Goal: Transaction & Acquisition: Download file/media

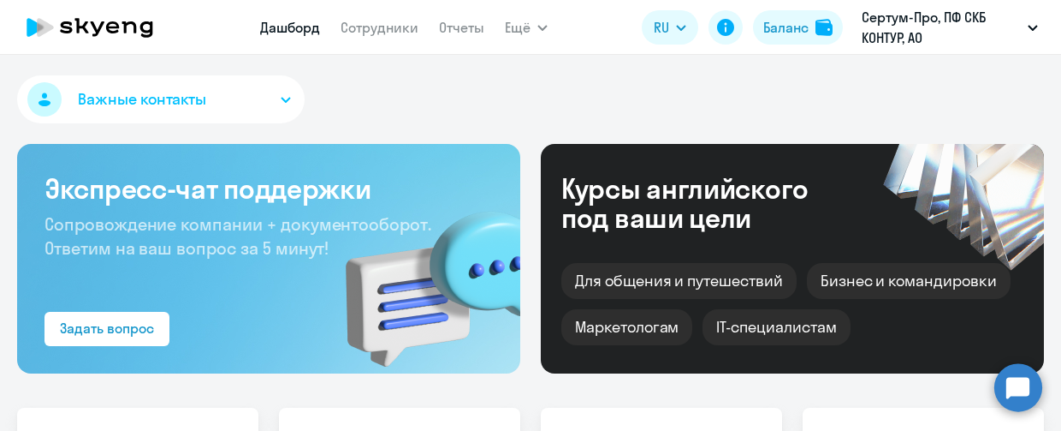
select select "30"
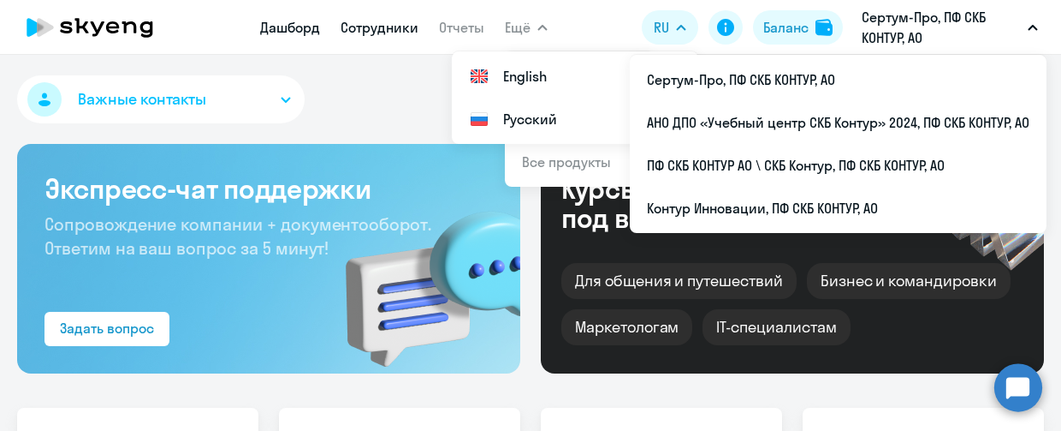
click at [411, 30] on link "Сотрудники" at bounding box center [380, 27] width 78 height 17
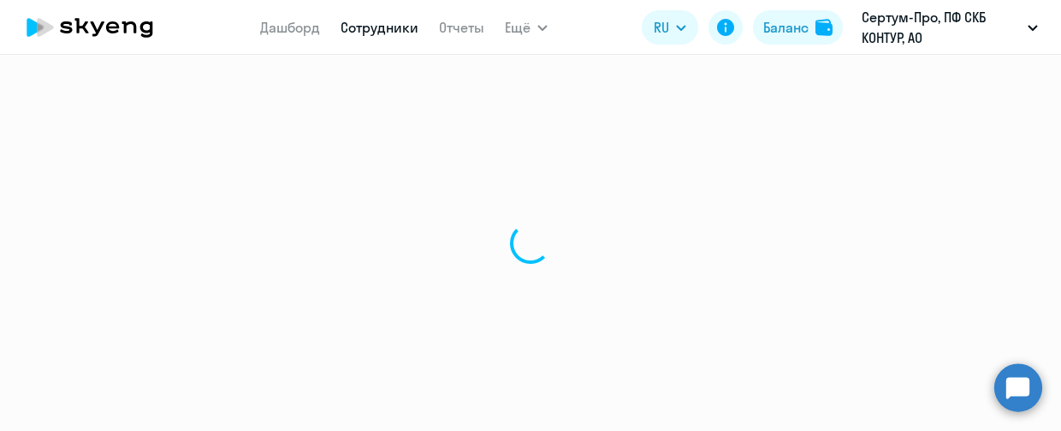
select select "30"
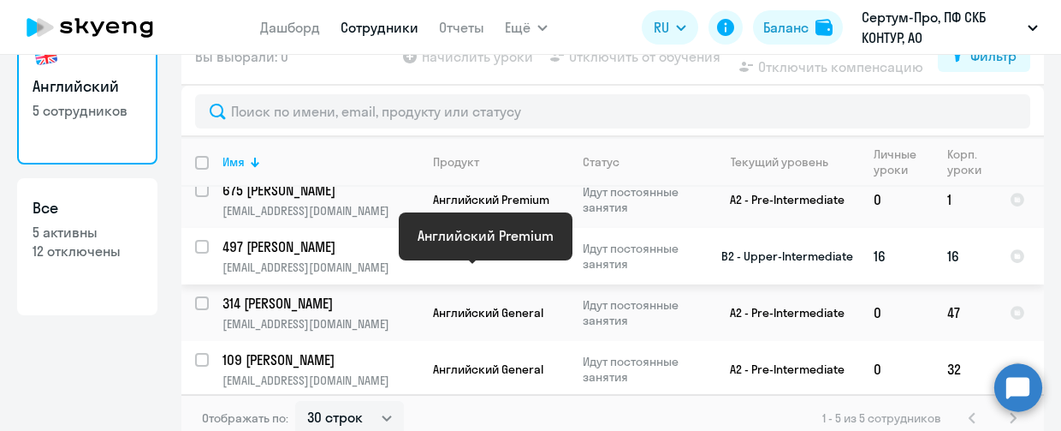
scroll to position [116, 0]
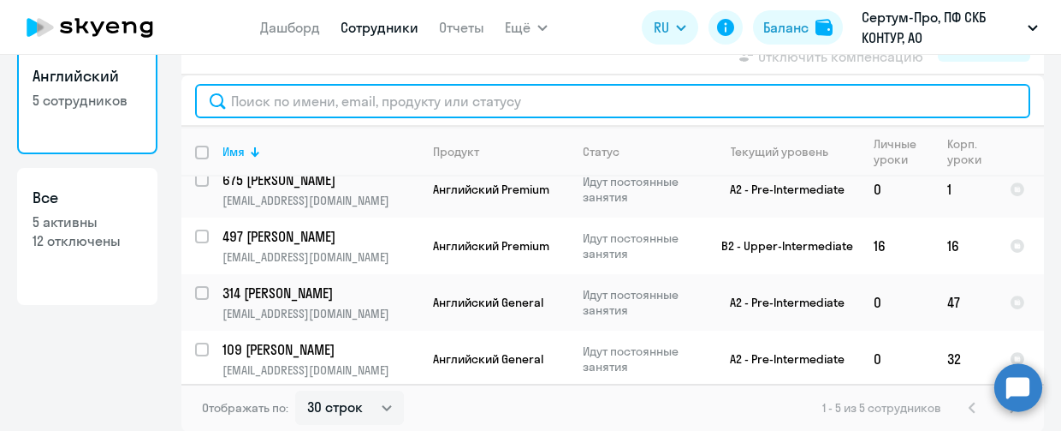
click at [317, 94] on input "text" at bounding box center [612, 101] width 835 height 34
paste input "Кузнецова Ирина Юрьевна"
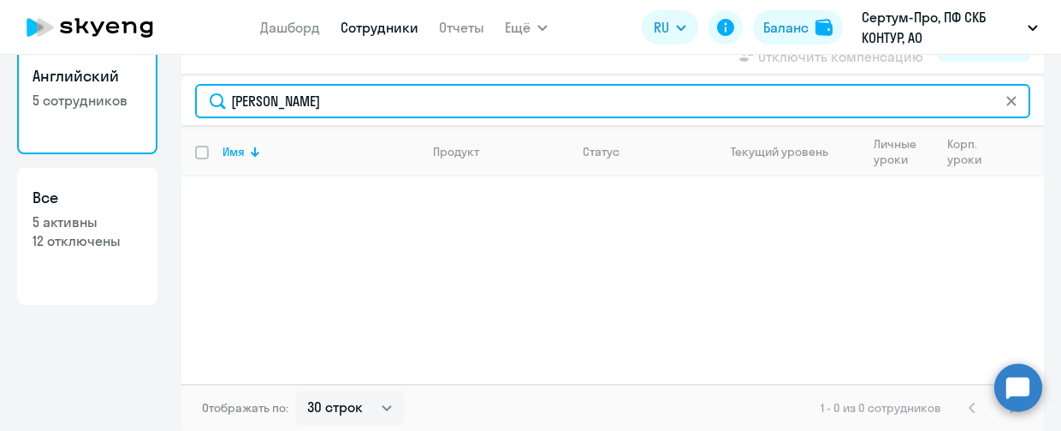
click at [227, 98] on input "Кузнецова Ирина Юрьевна" at bounding box center [612, 101] width 835 height 34
paste input "30955"
click at [225, 100] on input "30955 [PERSON_NAME]" at bounding box center [612, 101] width 835 height 34
type input "30955 [PERSON_NAME]"
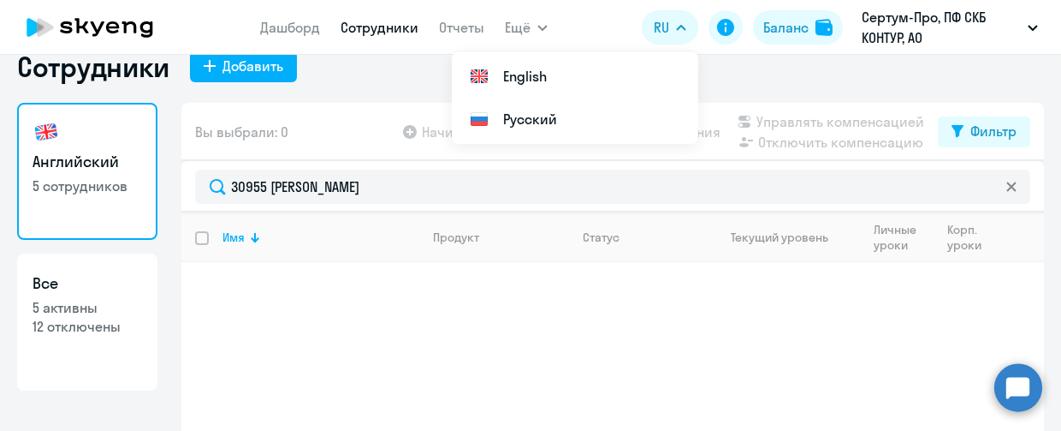
click at [380, 31] on link "Сотрудники" at bounding box center [380, 27] width 78 height 17
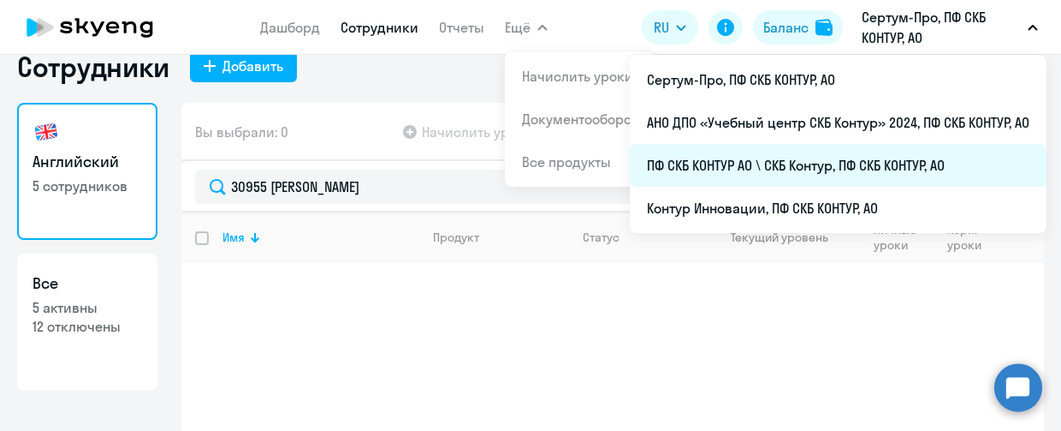
click at [724, 166] on li "ПФ СКБ КОНТУР АО \ СКБ Контур, ПФ СКБ КОНТУР, АО" at bounding box center [838, 165] width 417 height 43
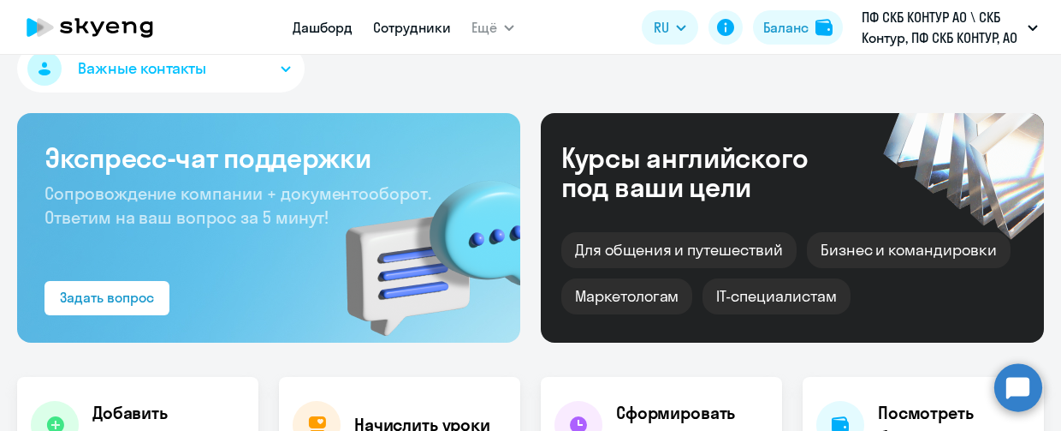
click at [411, 31] on link "Сотрудники" at bounding box center [412, 27] width 78 height 17
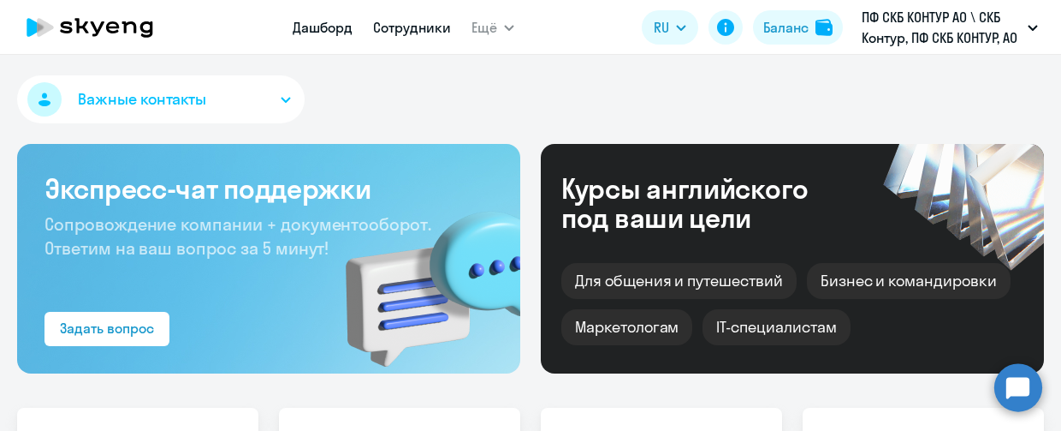
select select "30"
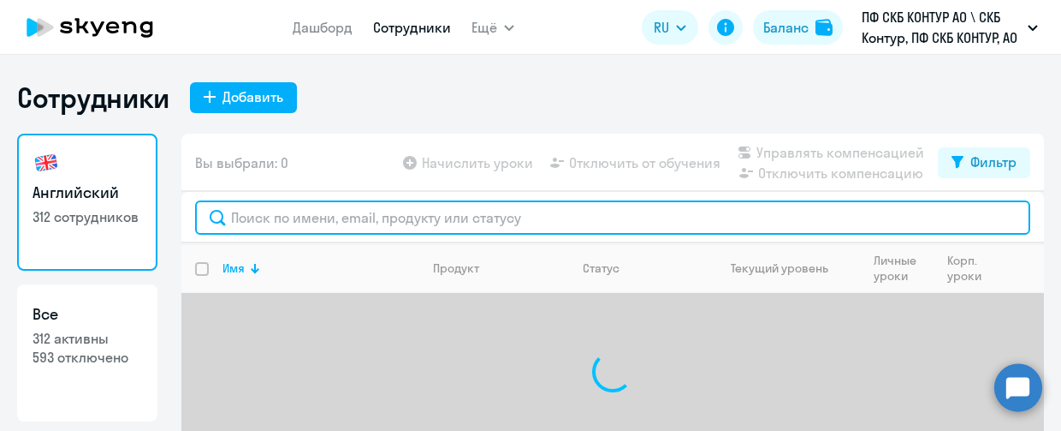
click at [288, 215] on input "text" at bounding box center [612, 217] width 835 height 34
paste input "30955"
type input "30955"
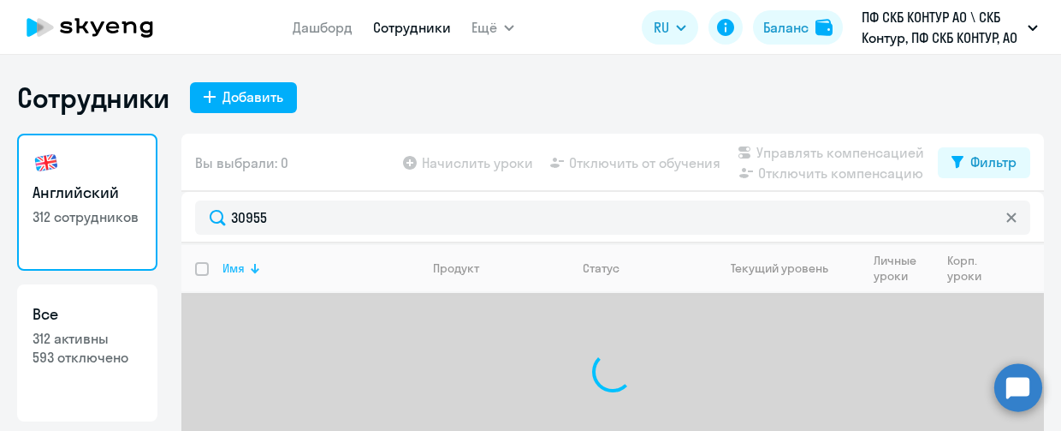
click at [250, 269] on div at bounding box center [255, 268] width 10 height 10
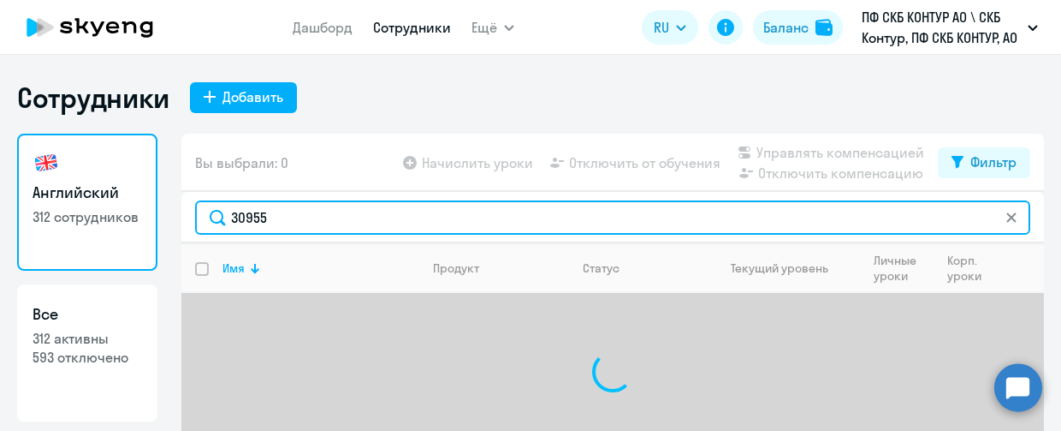
click at [285, 214] on input "30955" at bounding box center [612, 217] width 835 height 34
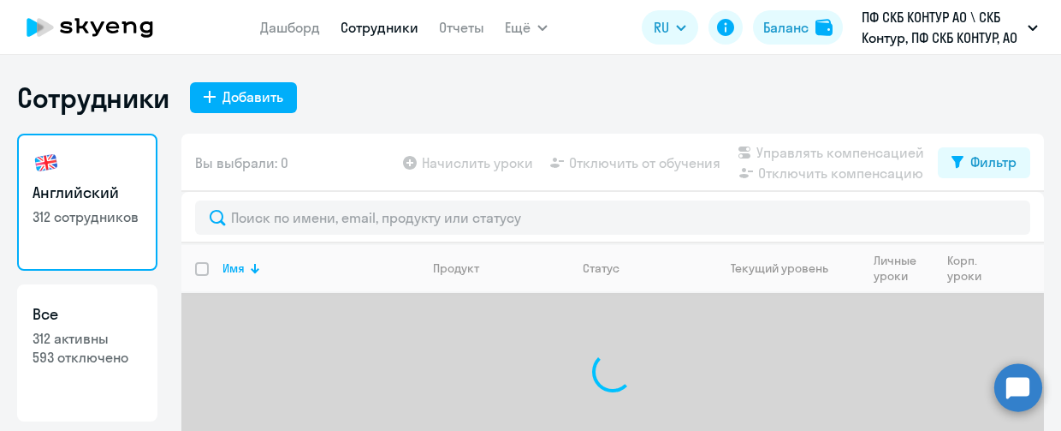
select select "30"
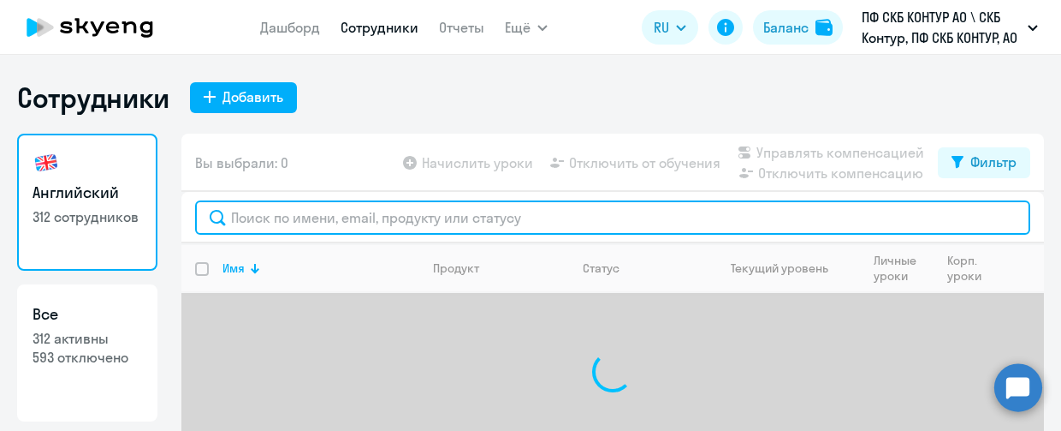
click at [276, 220] on input "text" at bounding box center [612, 217] width 835 height 34
paste input "30955"
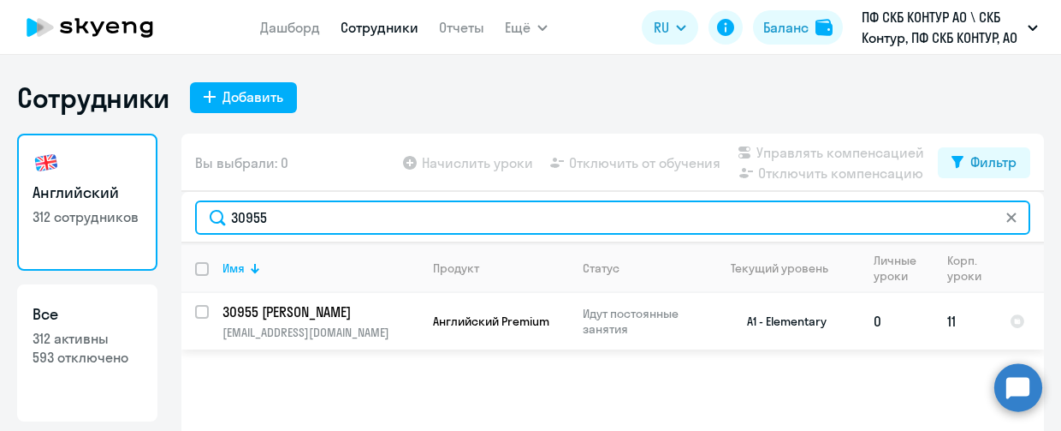
type input "30955"
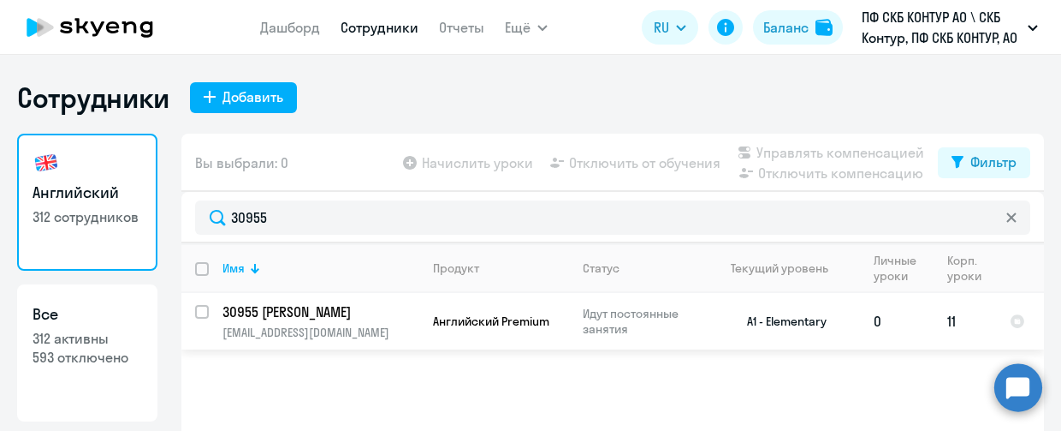
click at [199, 308] on input "select row 40453974" at bounding box center [212, 322] width 34 height 34
checkbox input "true"
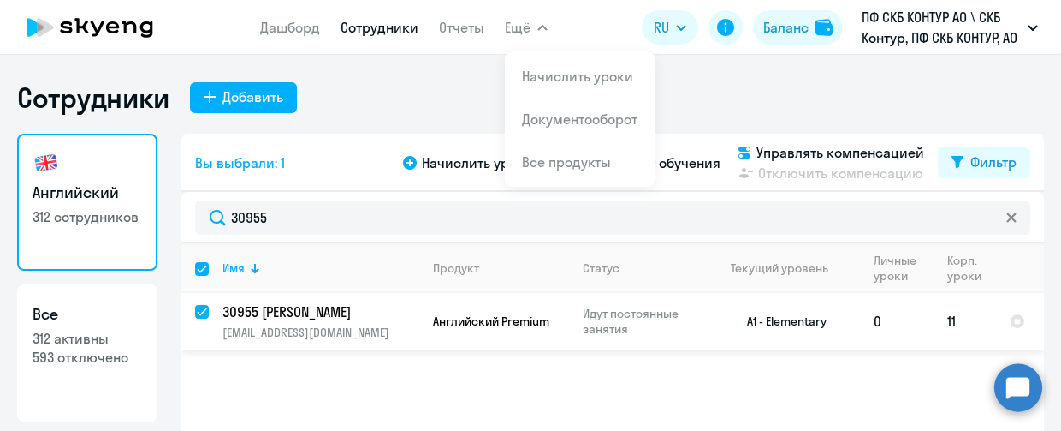
click at [318, 317] on p "30955 [PERSON_NAME]" at bounding box center [319, 311] width 193 height 19
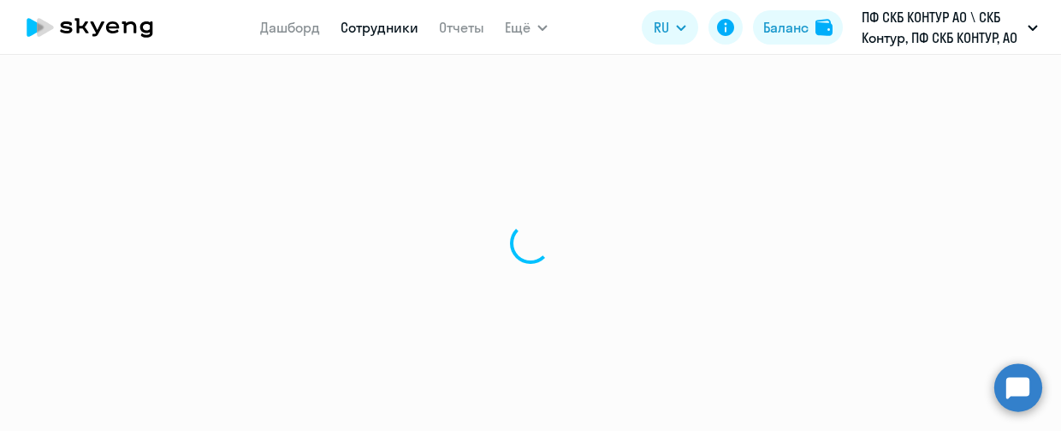
select select "english"
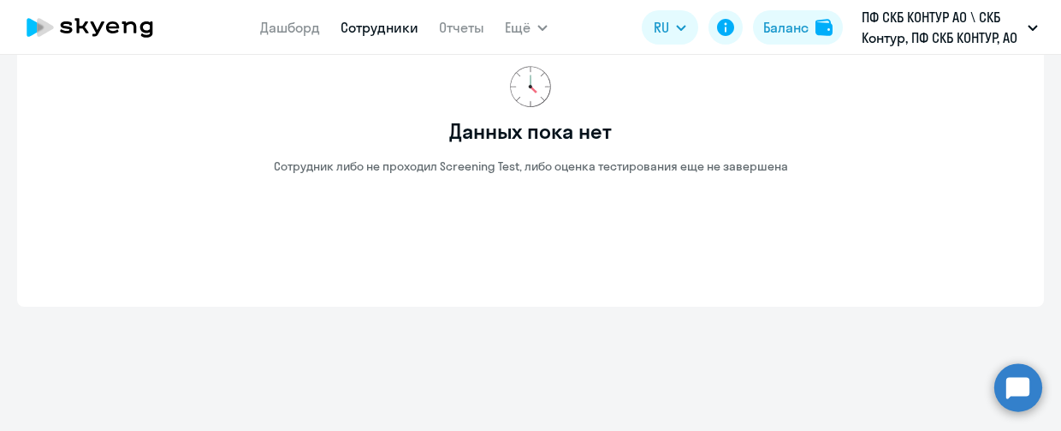
scroll to position [3102, 0]
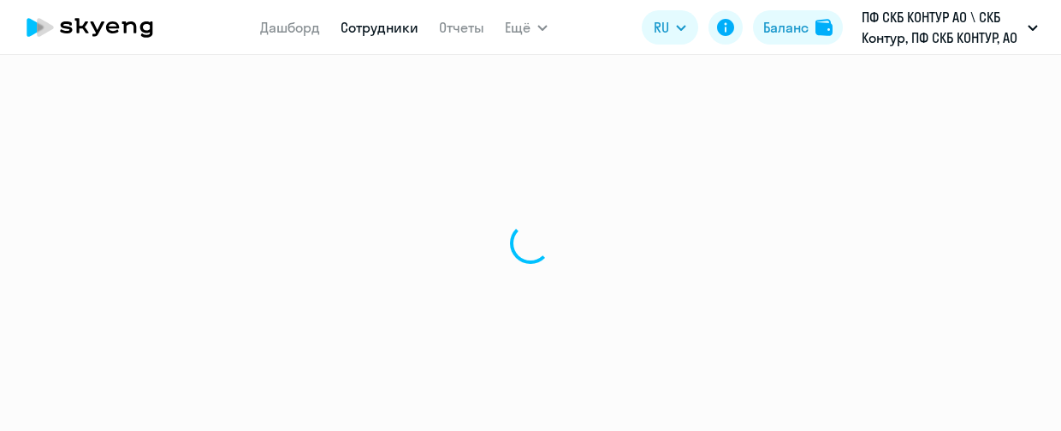
select select "english"
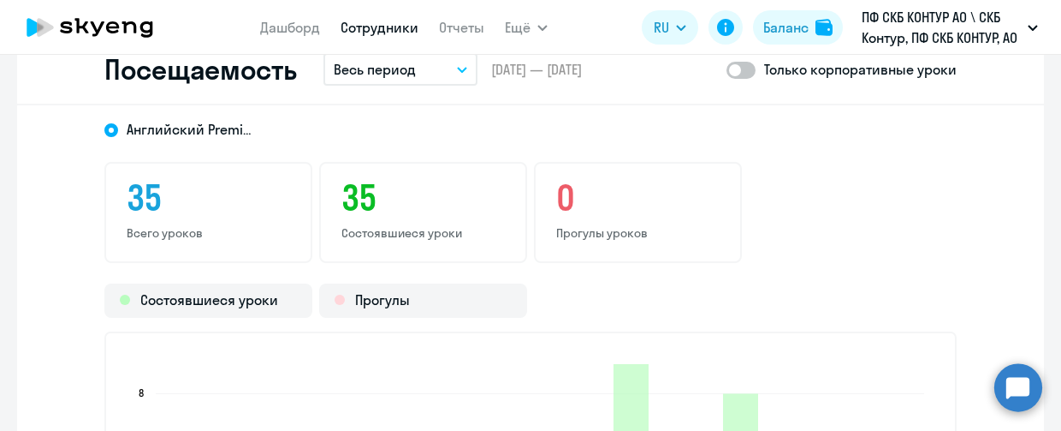
scroll to position [2054, 0]
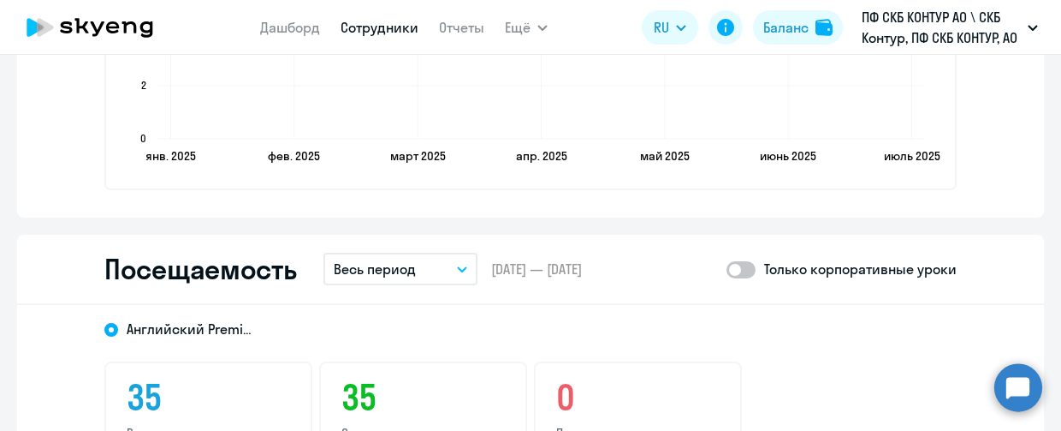
click at [411, 272] on button "Весь период" at bounding box center [401, 269] width 154 height 33
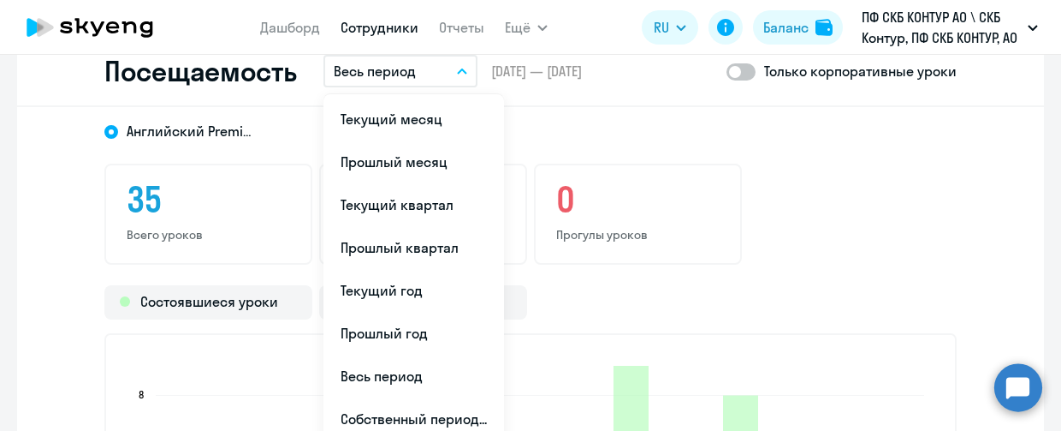
scroll to position [2226, 0]
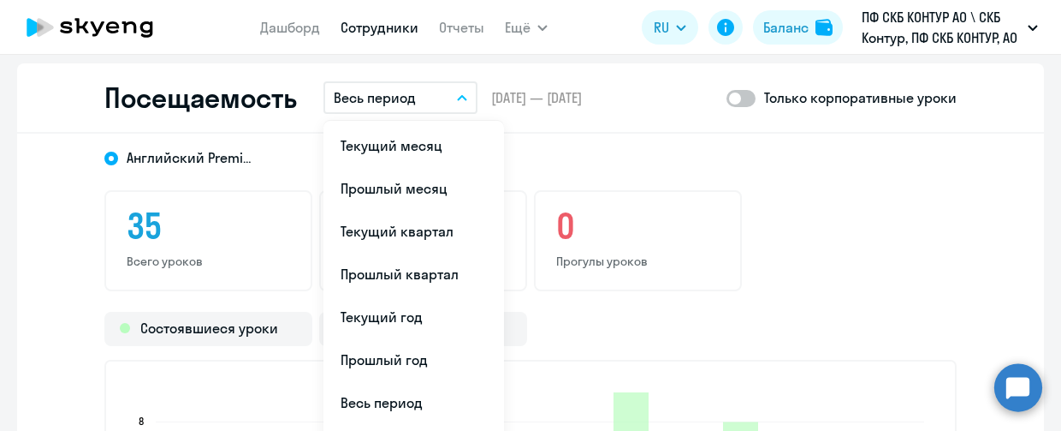
click at [390, 143] on li "Текущий месяц" at bounding box center [414, 145] width 181 height 43
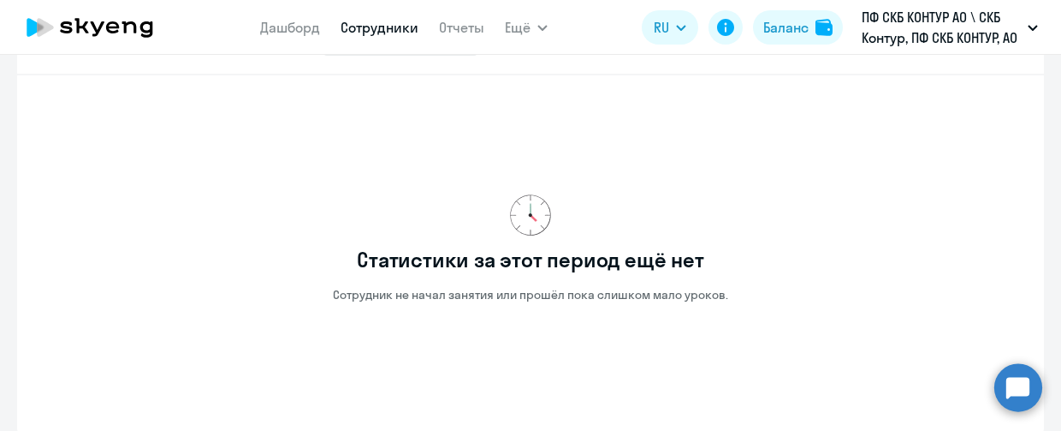
scroll to position [2311, 0]
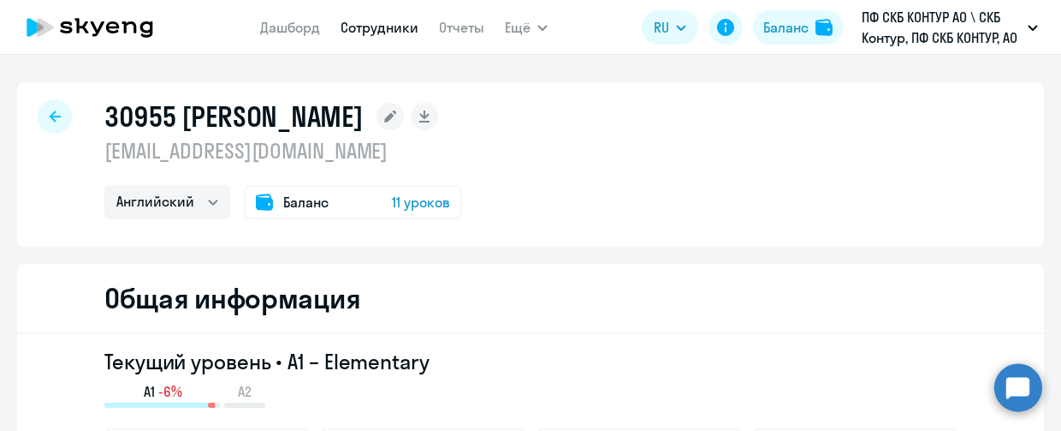
select select "english"
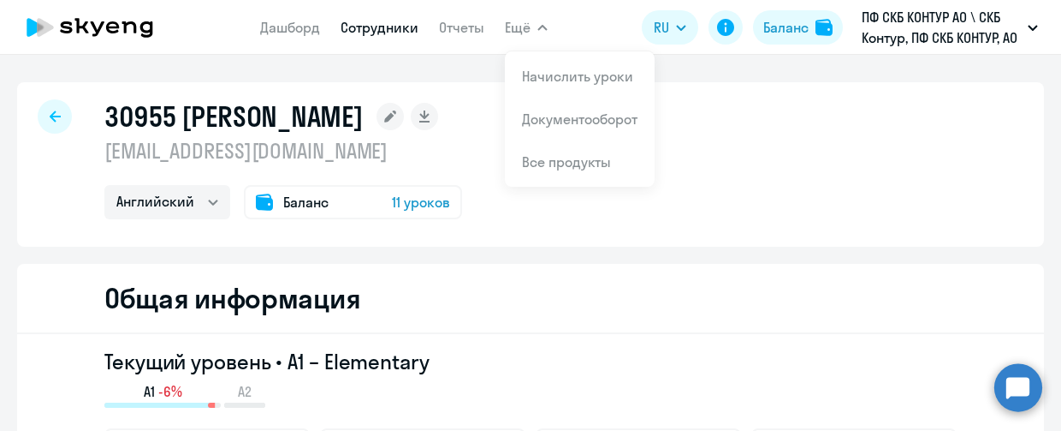
click at [380, 33] on link "Сотрудники" at bounding box center [380, 27] width 78 height 17
select select "30"
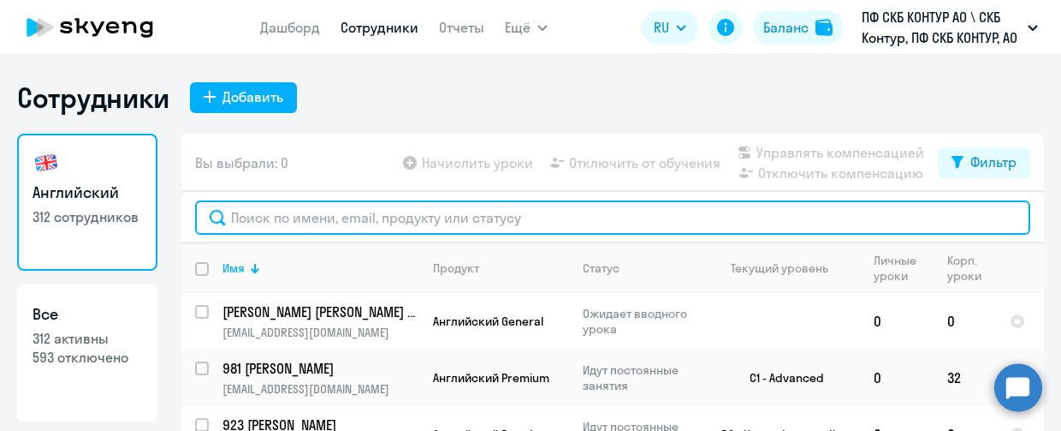
click at [347, 202] on input "text" at bounding box center [612, 217] width 835 height 34
paste input "30955"
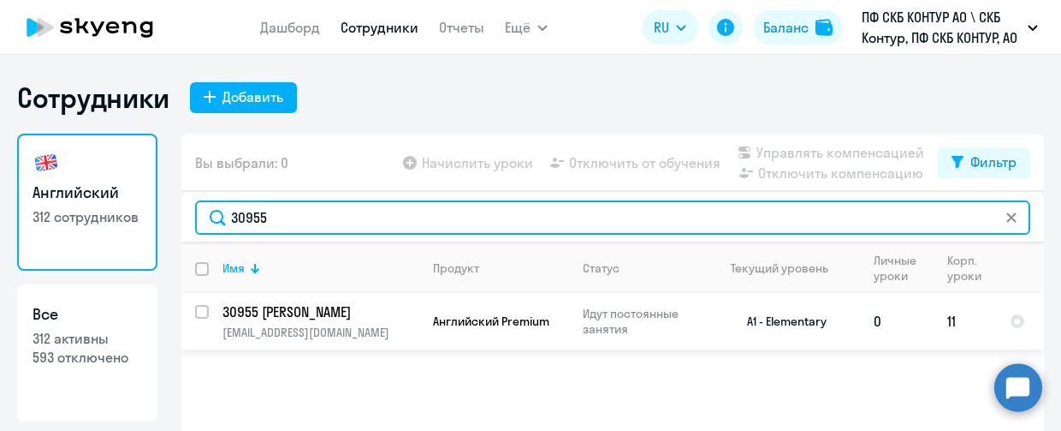
type input "30955"
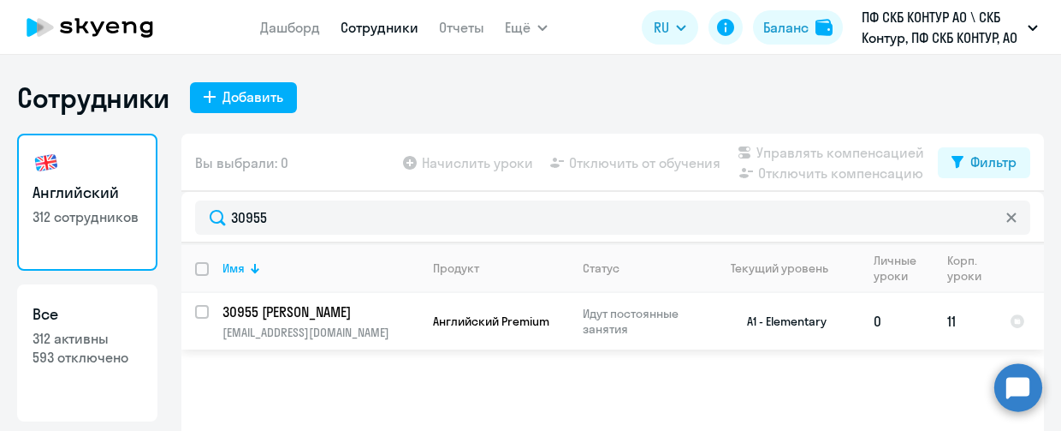
click at [199, 308] on input "select row 40453974" at bounding box center [212, 322] width 34 height 34
checkbox input "true"
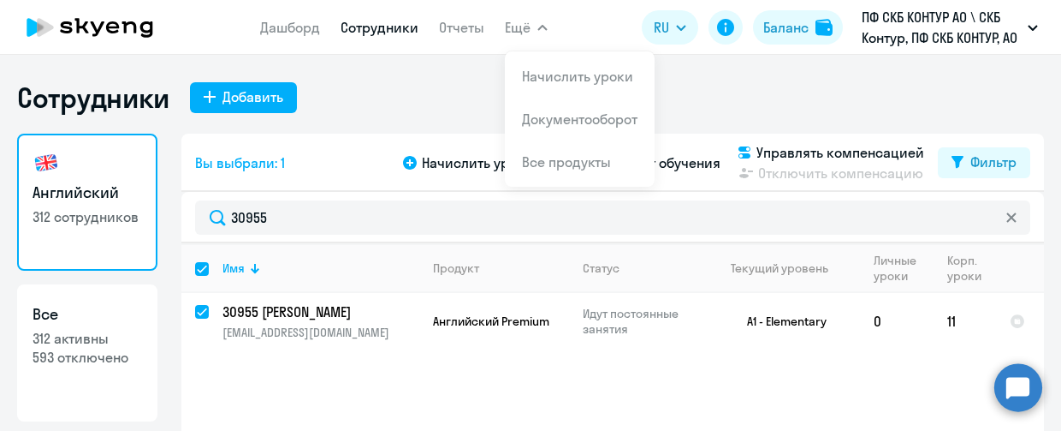
click at [539, 36] on button "Ещё" at bounding box center [526, 27] width 43 height 34
click at [542, 34] on button "Ещё" at bounding box center [526, 27] width 43 height 34
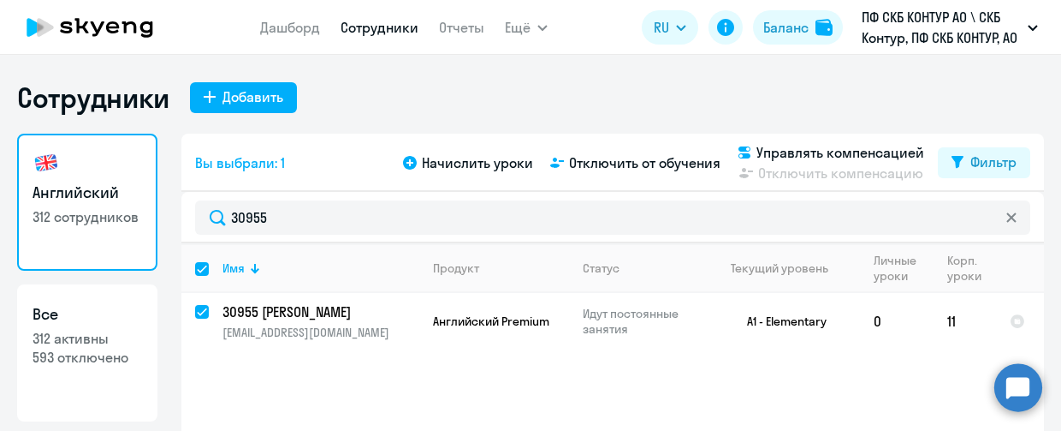
click at [545, 29] on icon "button" at bounding box center [543, 28] width 10 height 6
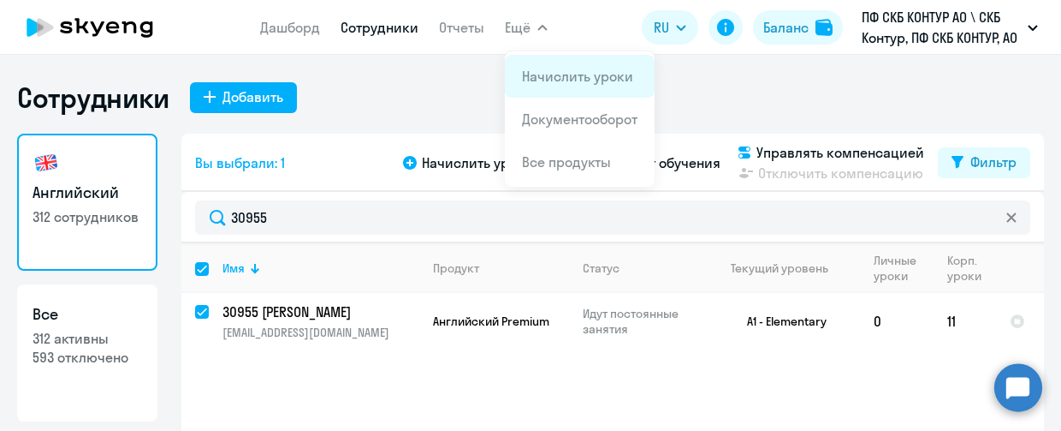
click at [557, 81] on link "Начислить уроки" at bounding box center [577, 76] width 111 height 17
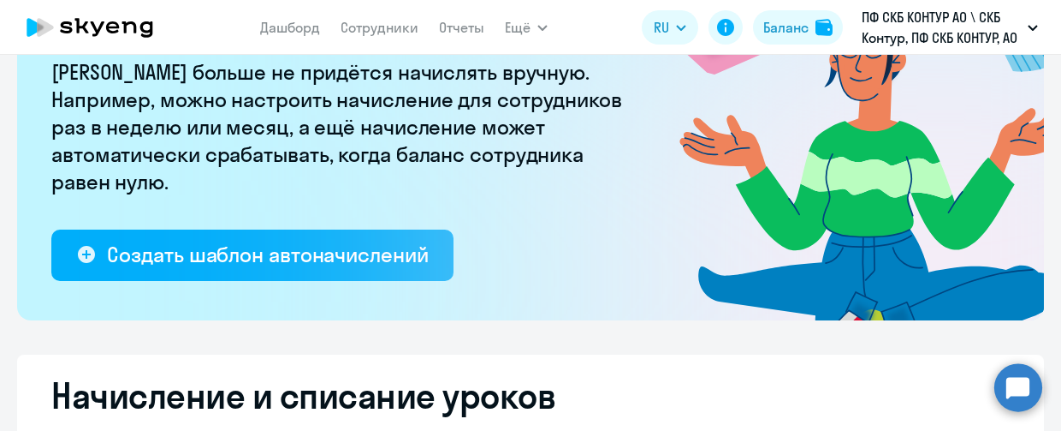
scroll to position [342, 0]
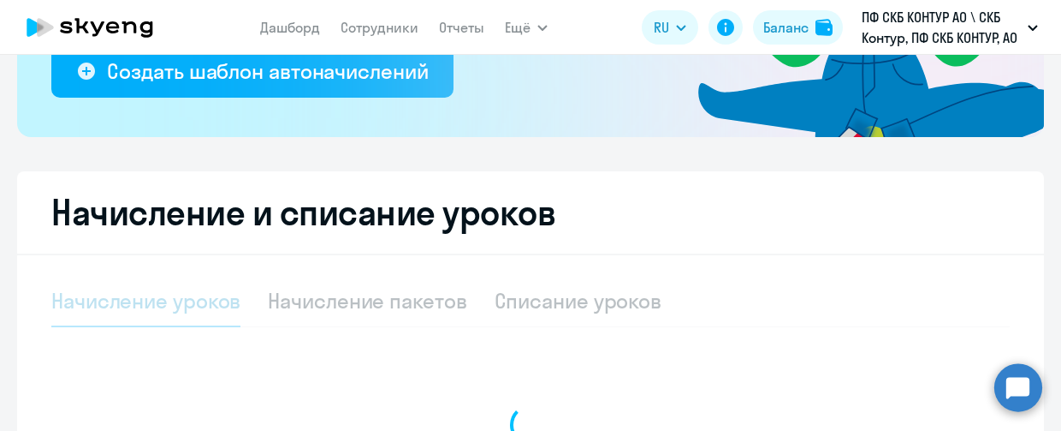
select select "10"
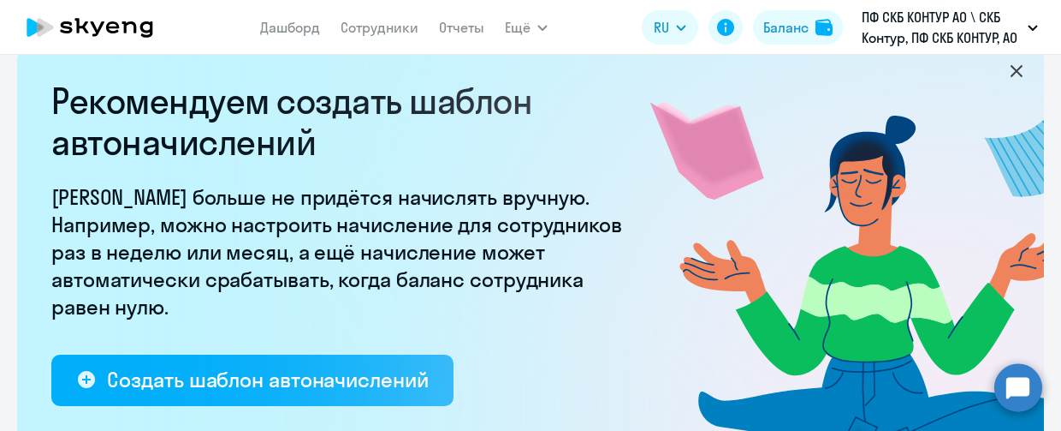
scroll to position [0, 0]
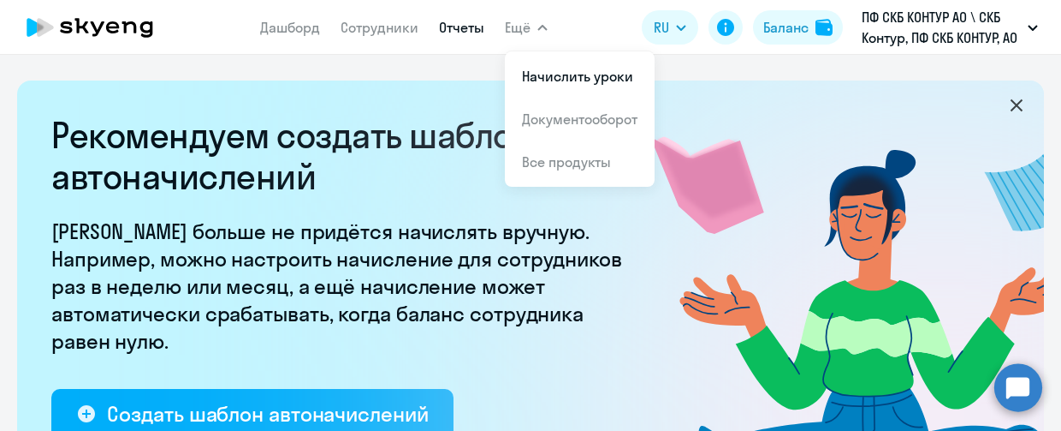
click at [459, 27] on link "Отчеты" at bounding box center [461, 27] width 45 height 17
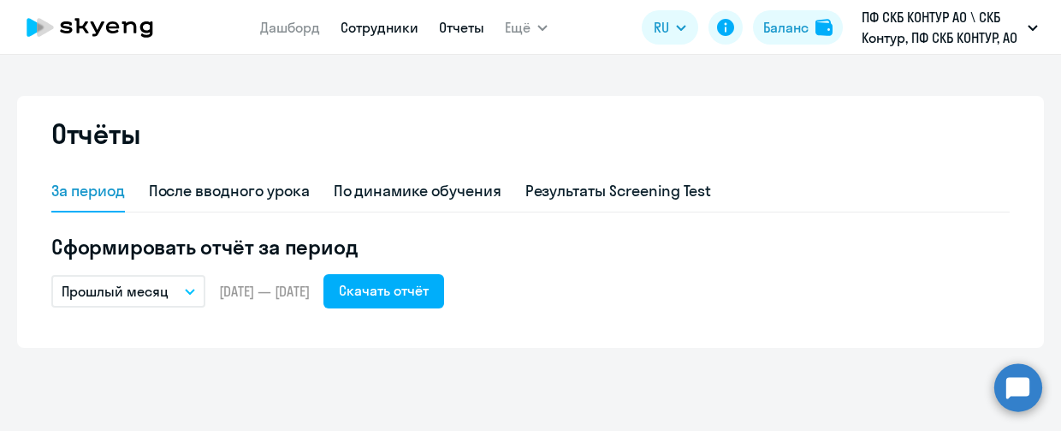
click at [380, 29] on link "Сотрудники" at bounding box center [380, 27] width 78 height 17
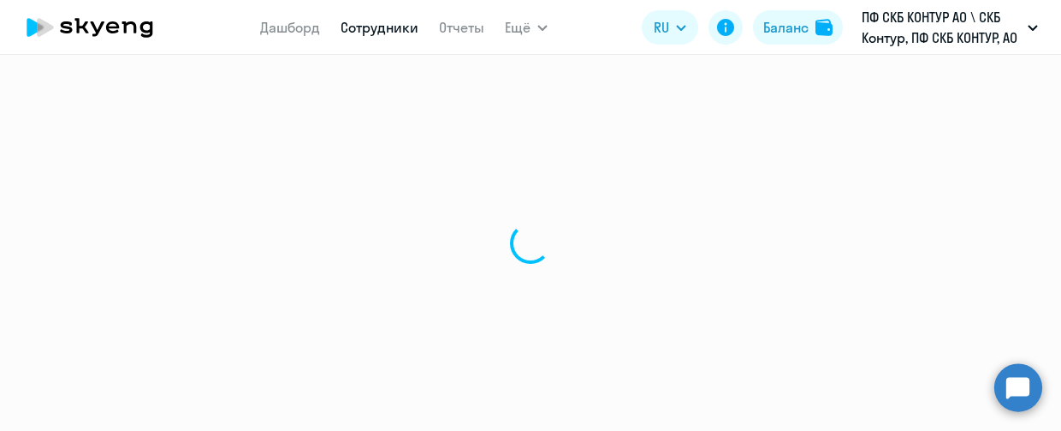
select select "30"
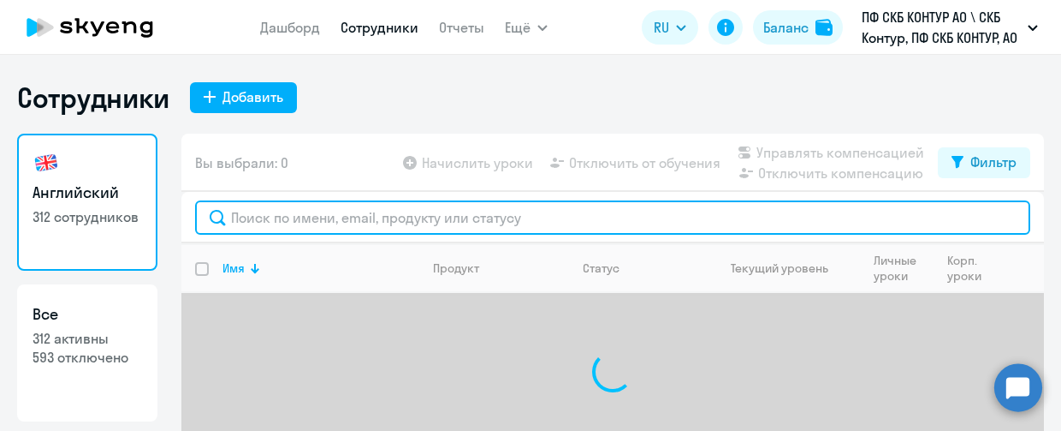
click at [296, 219] on input "text" at bounding box center [612, 217] width 835 height 34
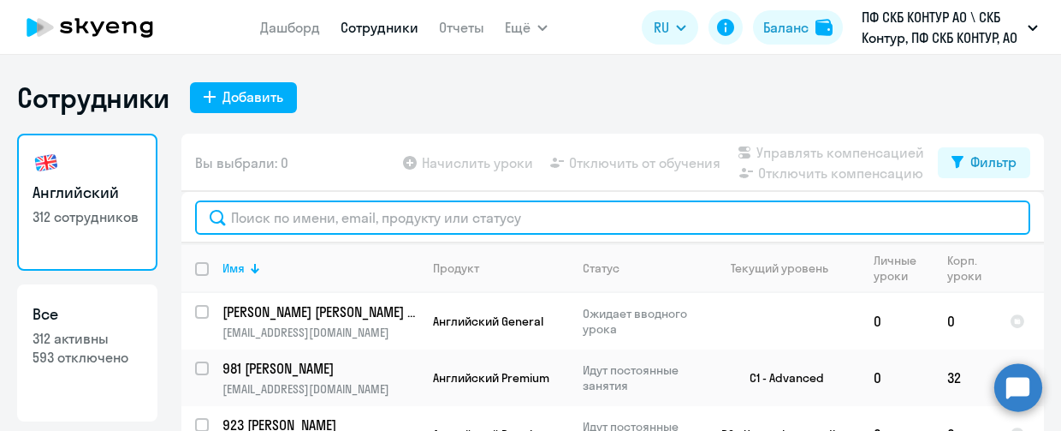
paste input "30955"
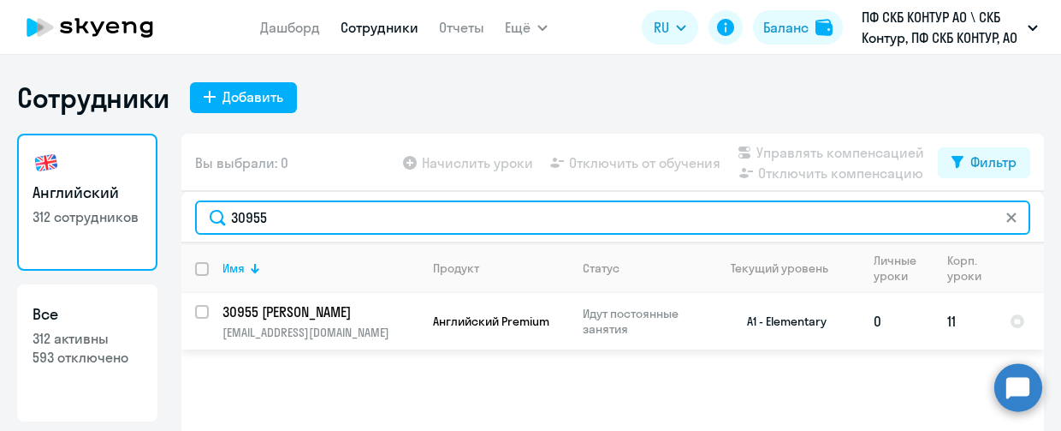
type input "30955"
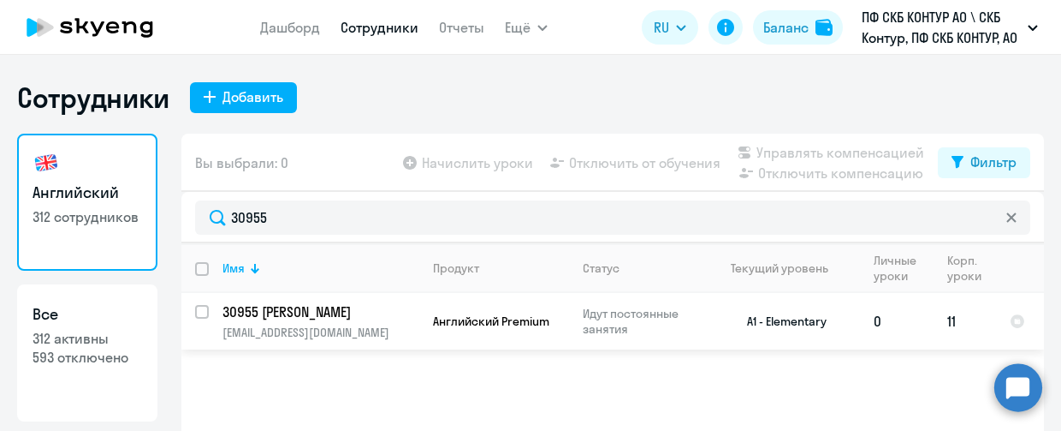
click at [209, 314] on td "30955 [PERSON_NAME] [PERSON_NAME][EMAIL_ADDRESS][DOMAIN_NAME]" at bounding box center [314, 321] width 211 height 56
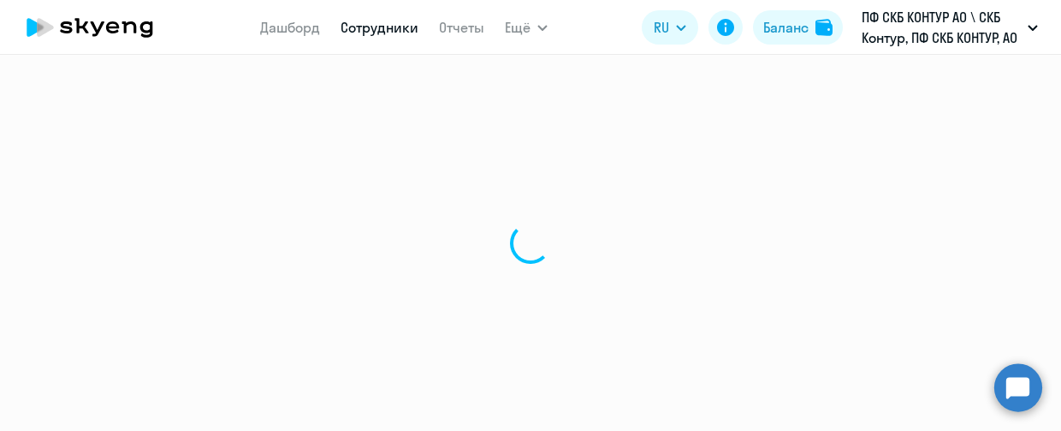
select select "english"
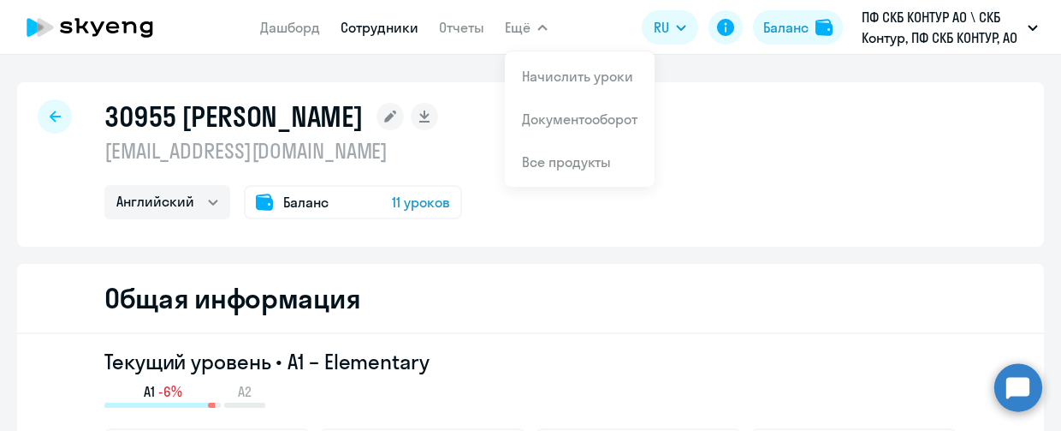
click at [378, 32] on link "Сотрудники" at bounding box center [380, 27] width 78 height 17
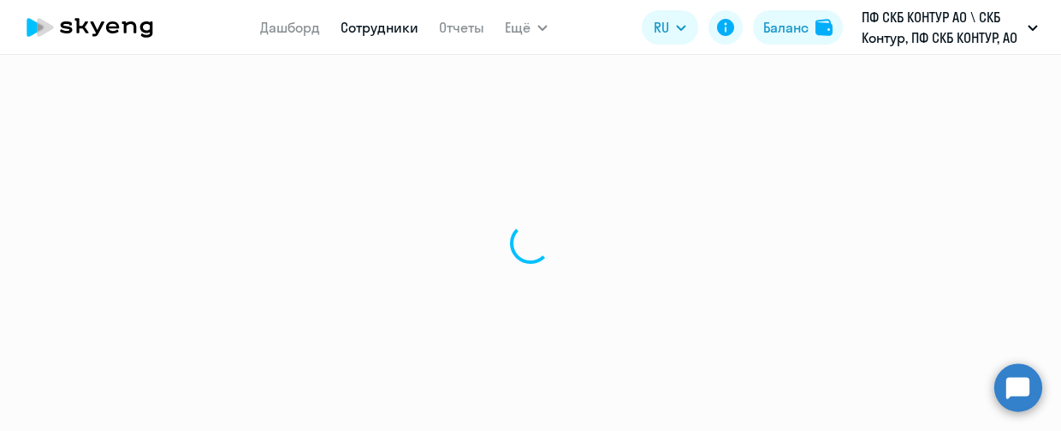
select select "30"
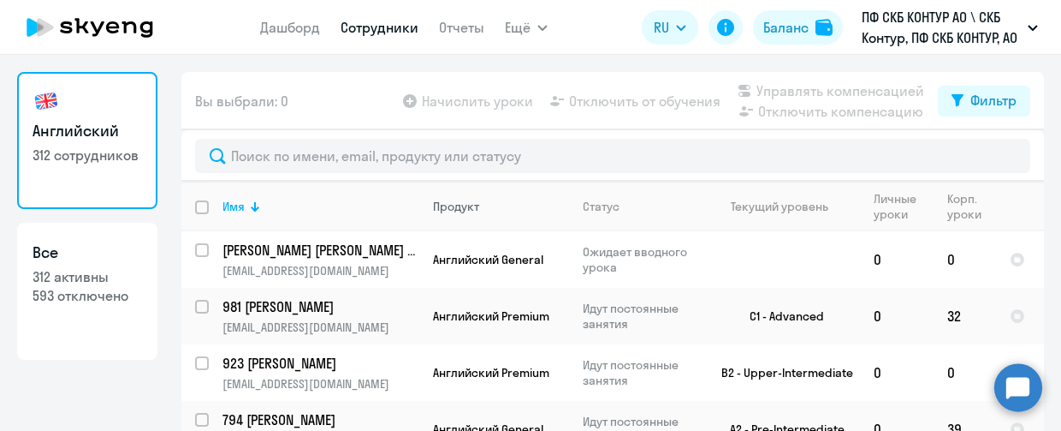
scroll to position [116, 0]
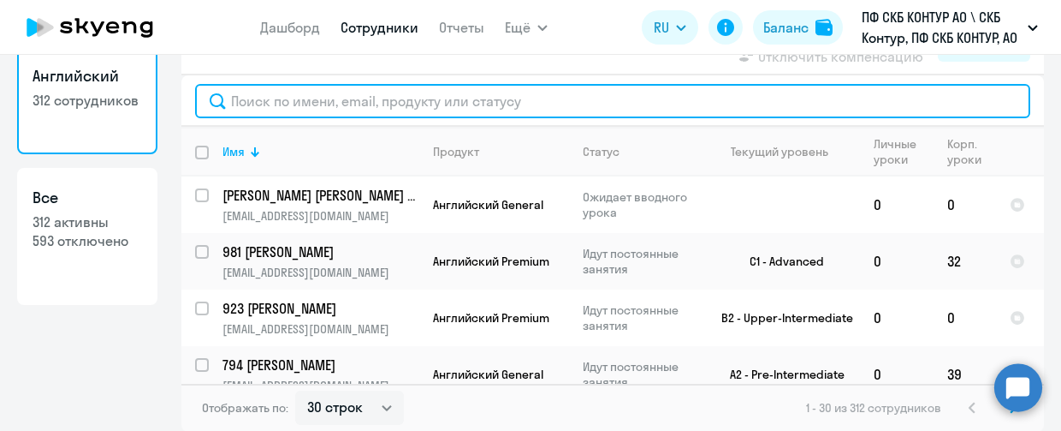
click at [250, 104] on input "text" at bounding box center [612, 101] width 835 height 34
paste input "30955"
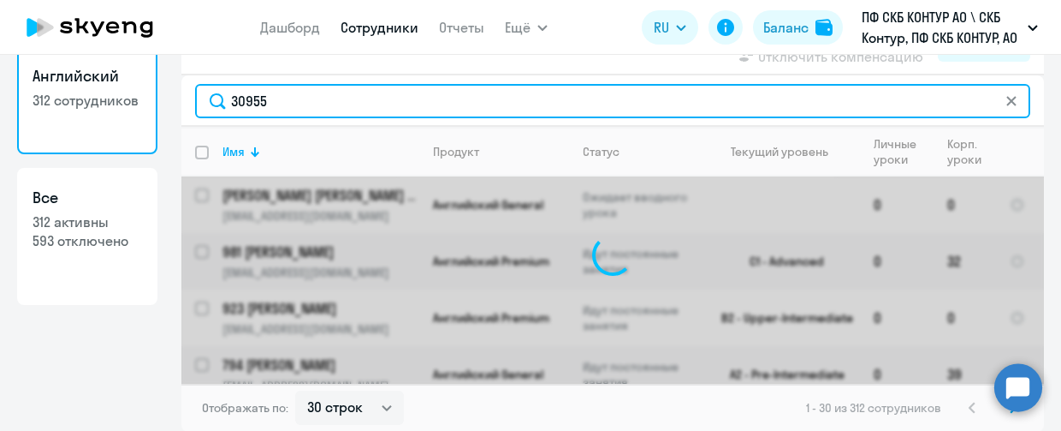
type input "30955"
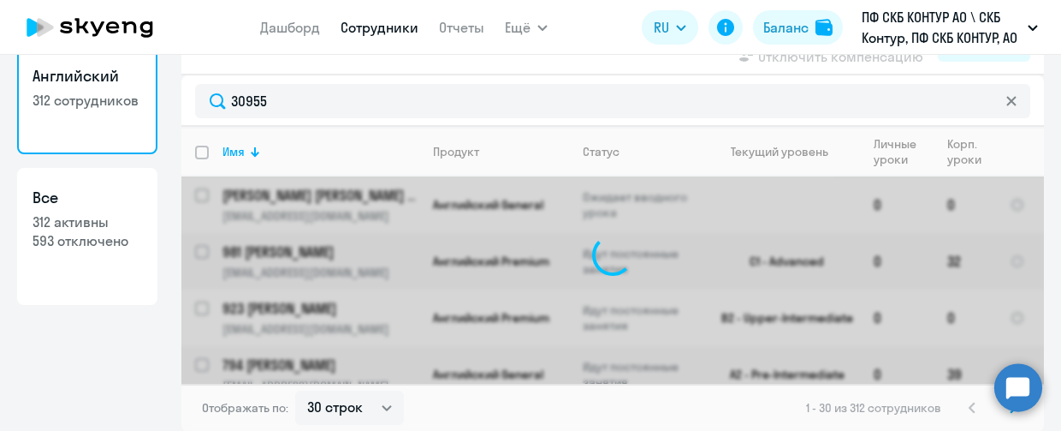
click at [322, 123] on div "30955" at bounding box center [612, 100] width 863 height 51
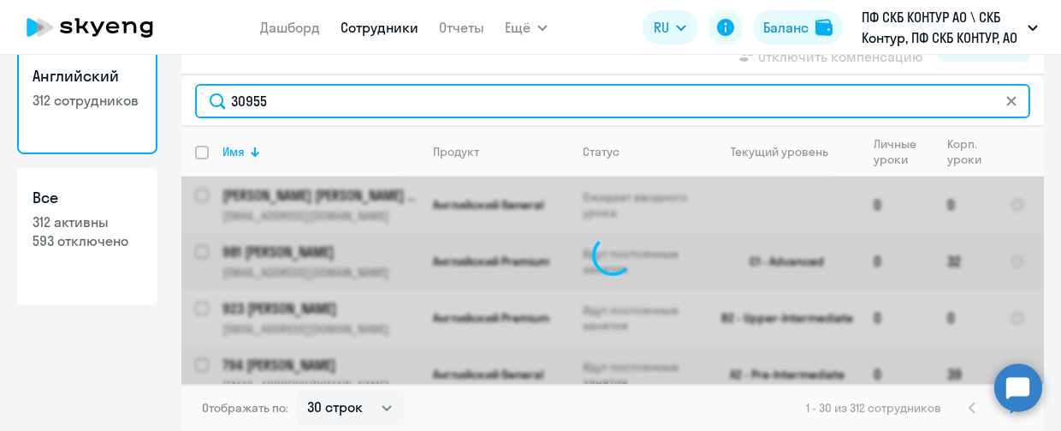
click at [301, 104] on input "30955" at bounding box center [612, 101] width 835 height 34
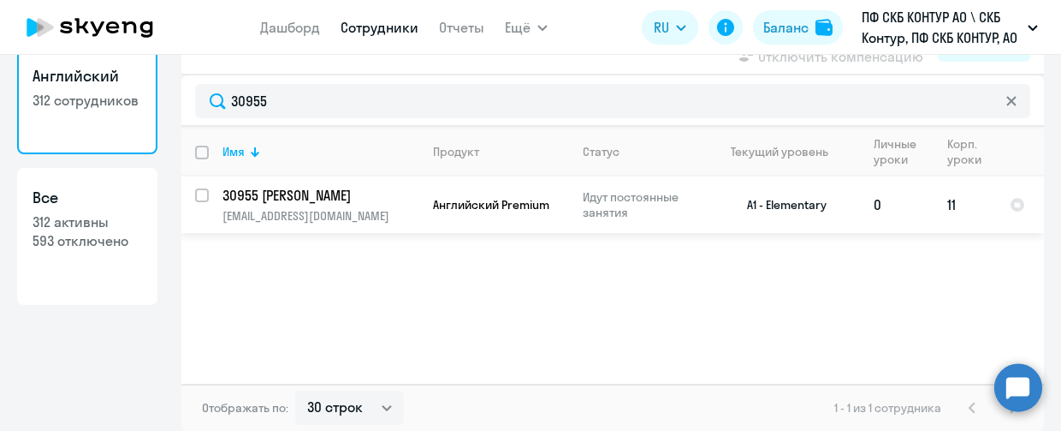
click at [209, 199] on td "30955 [PERSON_NAME] [PERSON_NAME][EMAIL_ADDRESS][DOMAIN_NAME]" at bounding box center [314, 204] width 211 height 56
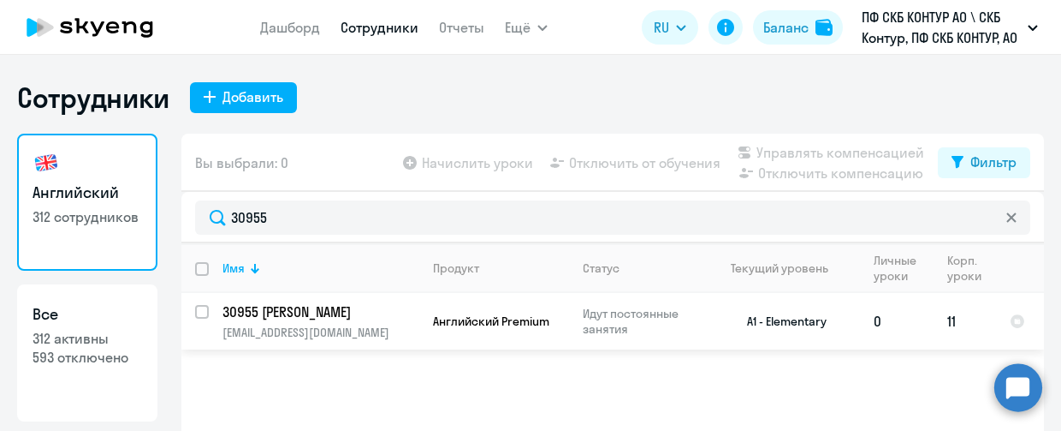
select select "english"
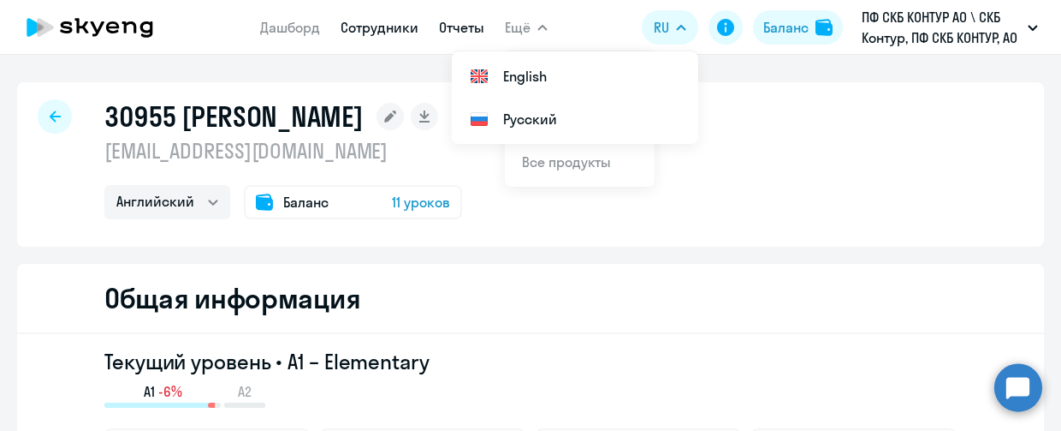
click at [471, 33] on link "Отчеты" at bounding box center [461, 27] width 45 height 17
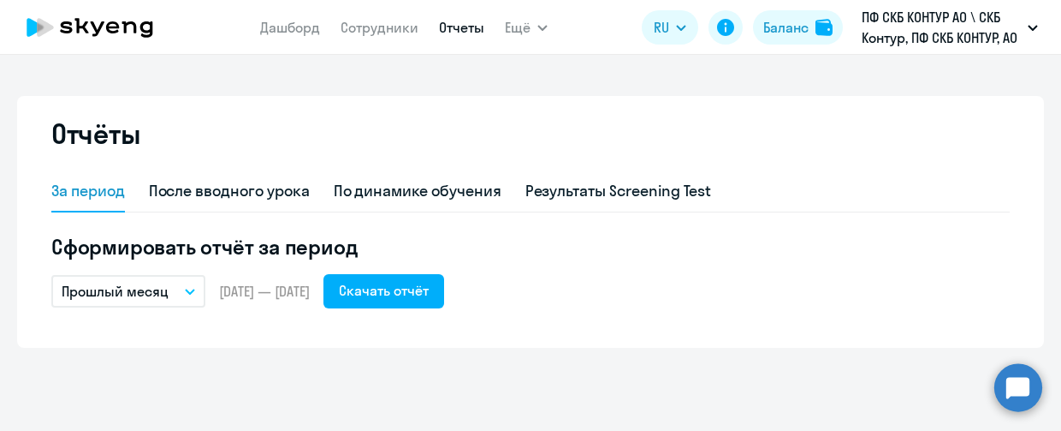
click at [181, 289] on button "Прошлый месяц" at bounding box center [128, 291] width 154 height 33
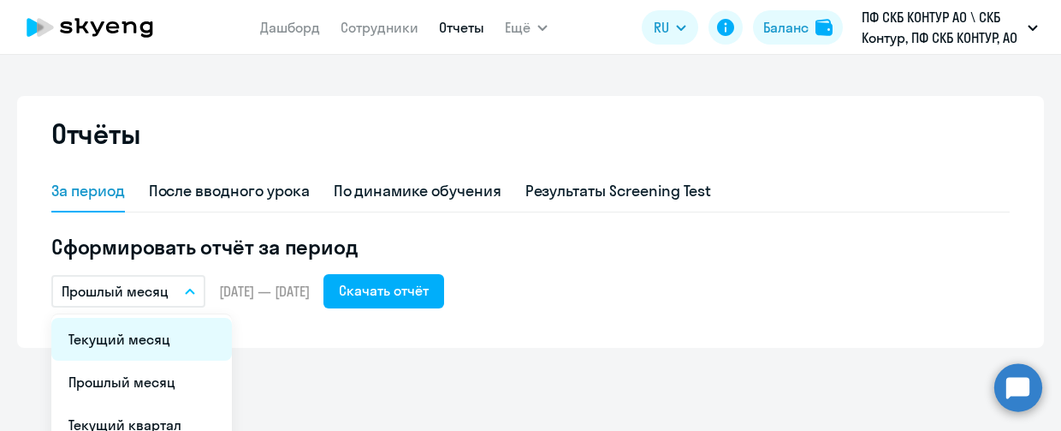
click at [130, 342] on li "Текущий месяц" at bounding box center [141, 339] width 181 height 43
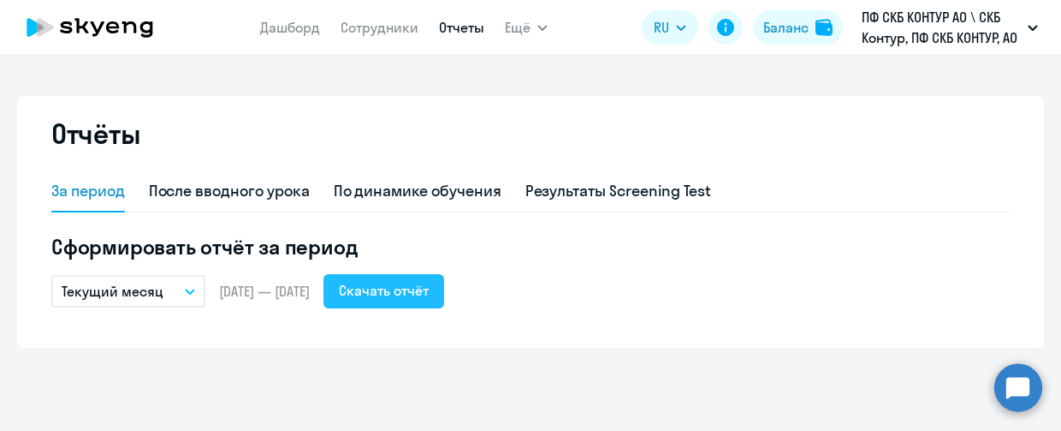
click at [429, 300] on div "Скачать отчёт" at bounding box center [384, 290] width 90 height 21
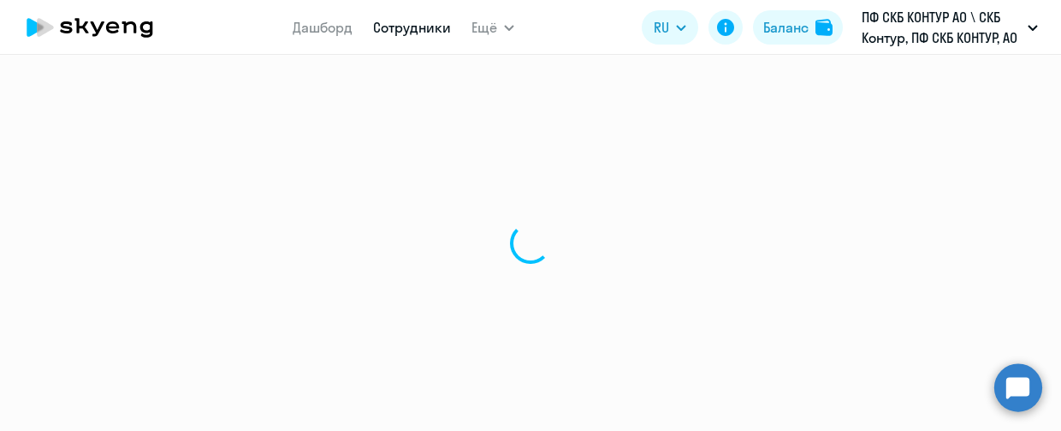
select select "english"
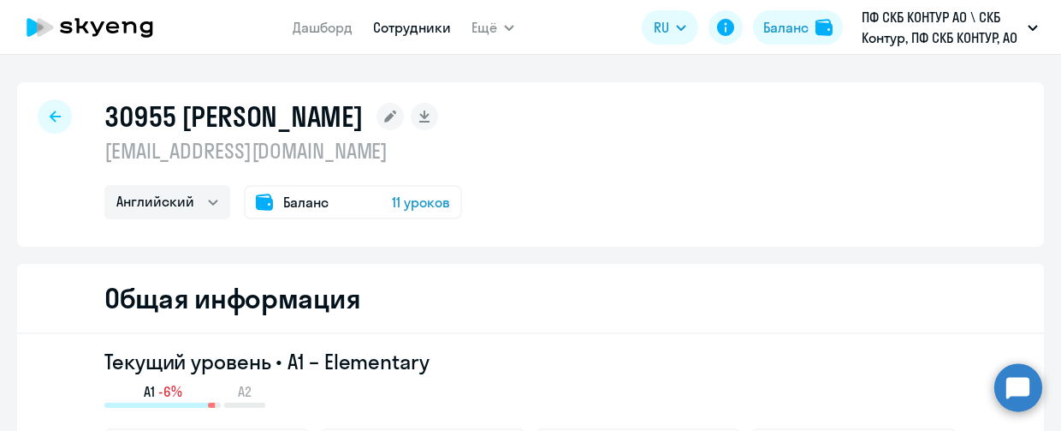
click at [51, 115] on icon at bounding box center [55, 116] width 11 height 12
select select "30"
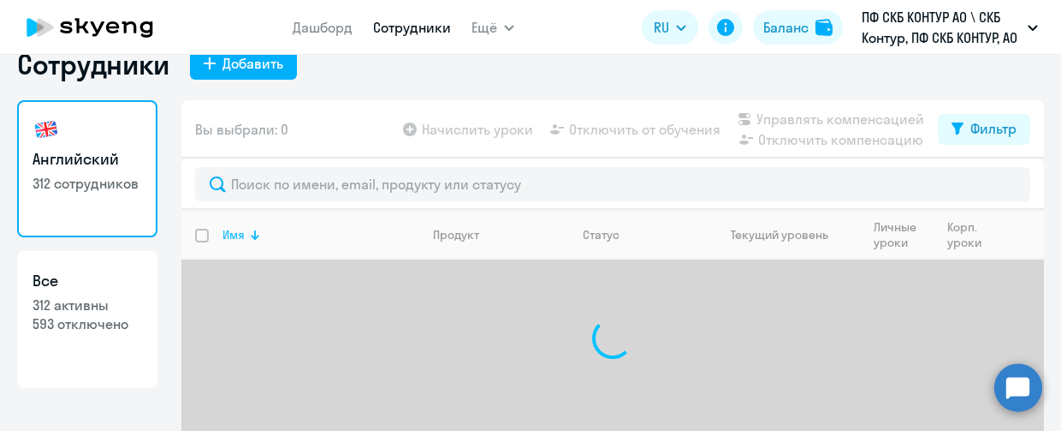
scroll to position [86, 0]
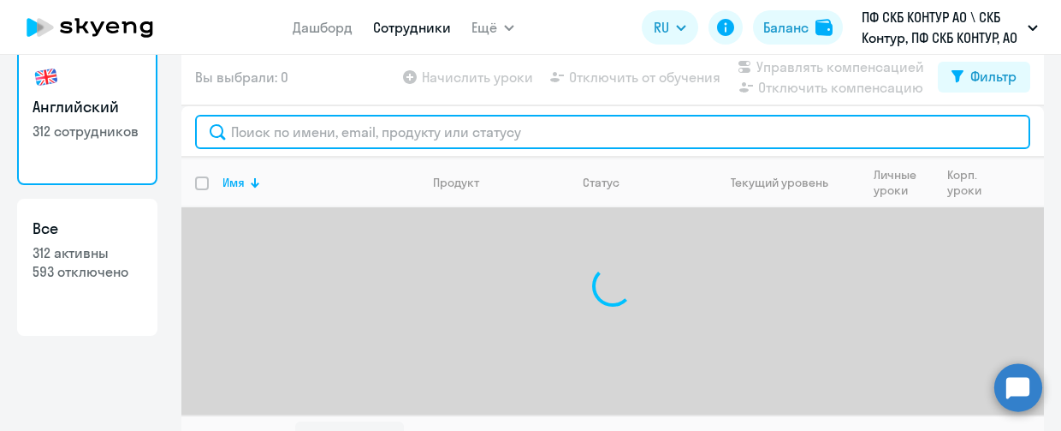
click at [303, 121] on input "text" at bounding box center [612, 132] width 835 height 34
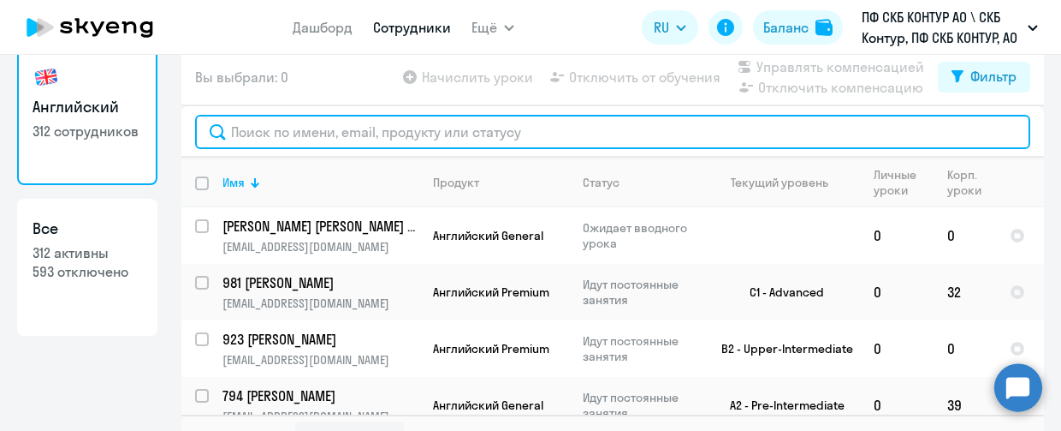
paste input "30955"
type input "30955"
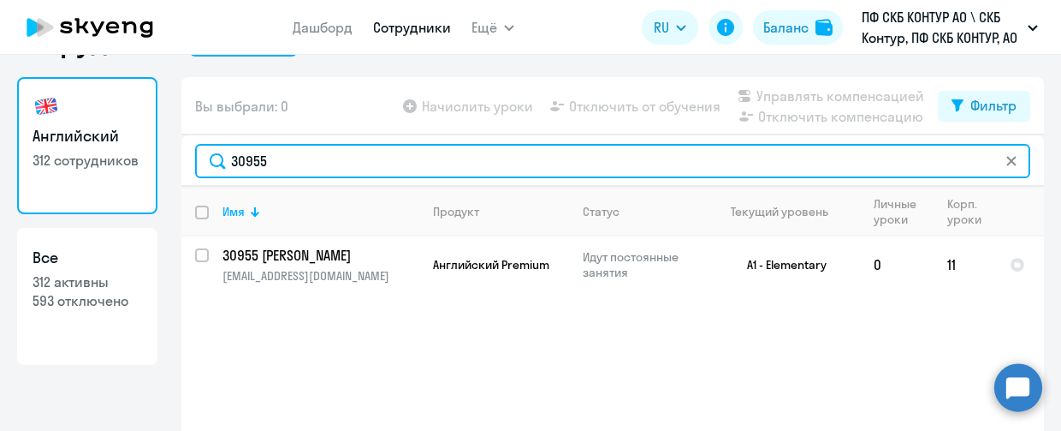
scroll to position [0, 0]
